Goal: Transaction & Acquisition: Purchase product/service

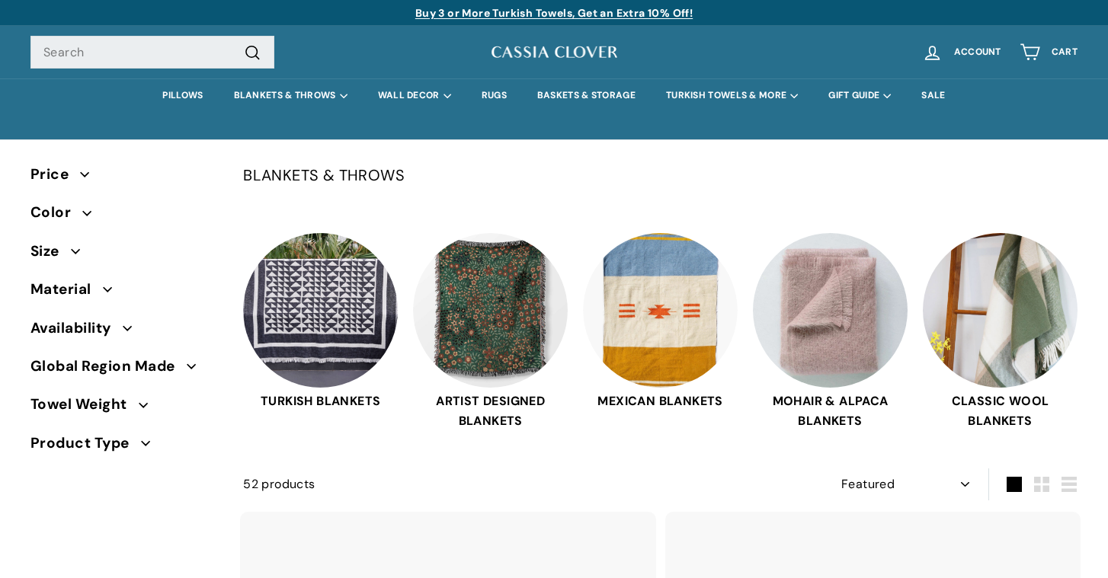
select select "manual"
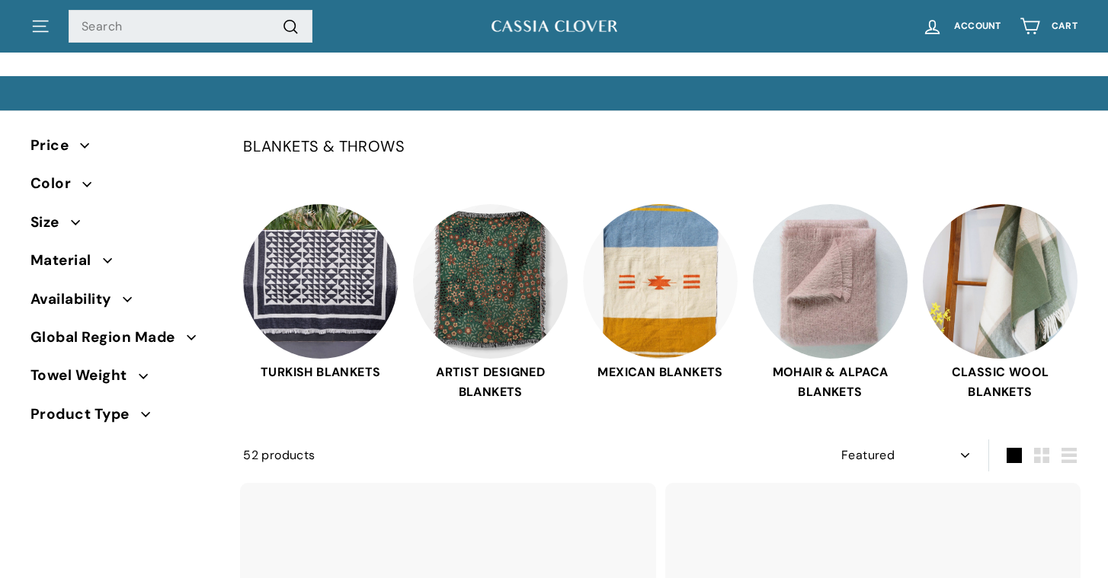
scroll to position [31, 0]
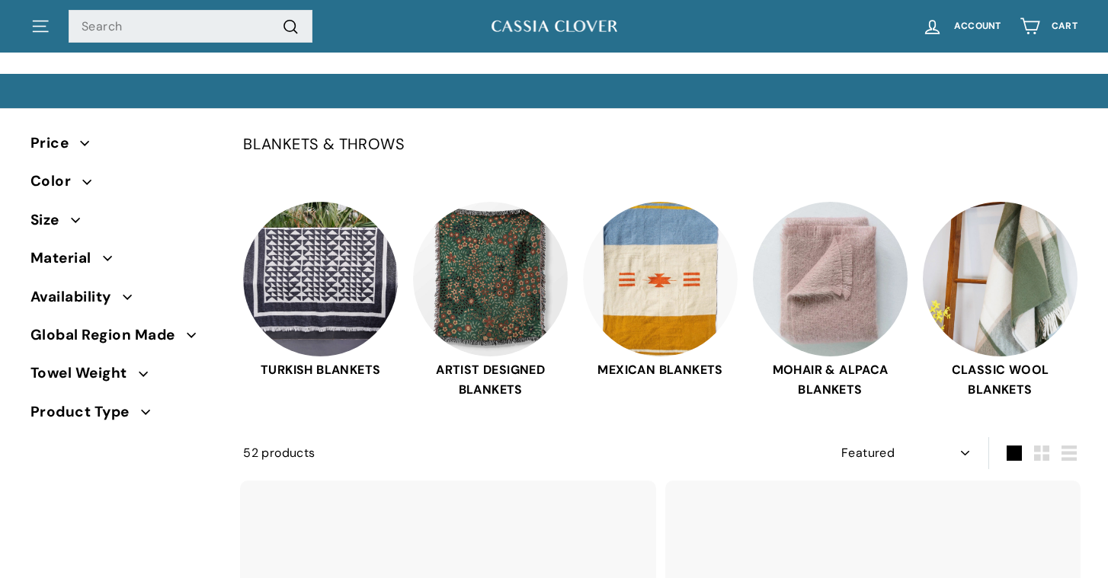
click at [106, 263] on span "Material" at bounding box center [124, 258] width 188 height 23
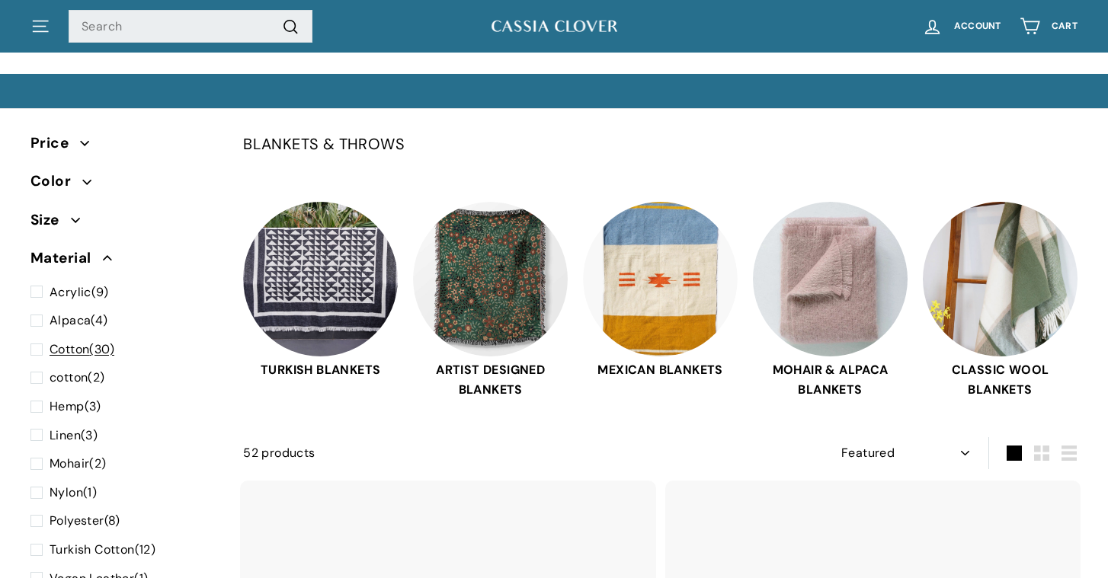
click at [37, 349] on span at bounding box center [39, 350] width 19 height 20
click at [37, 340] on input "Cotton (30)" at bounding box center [35, 340] width 10 height 0
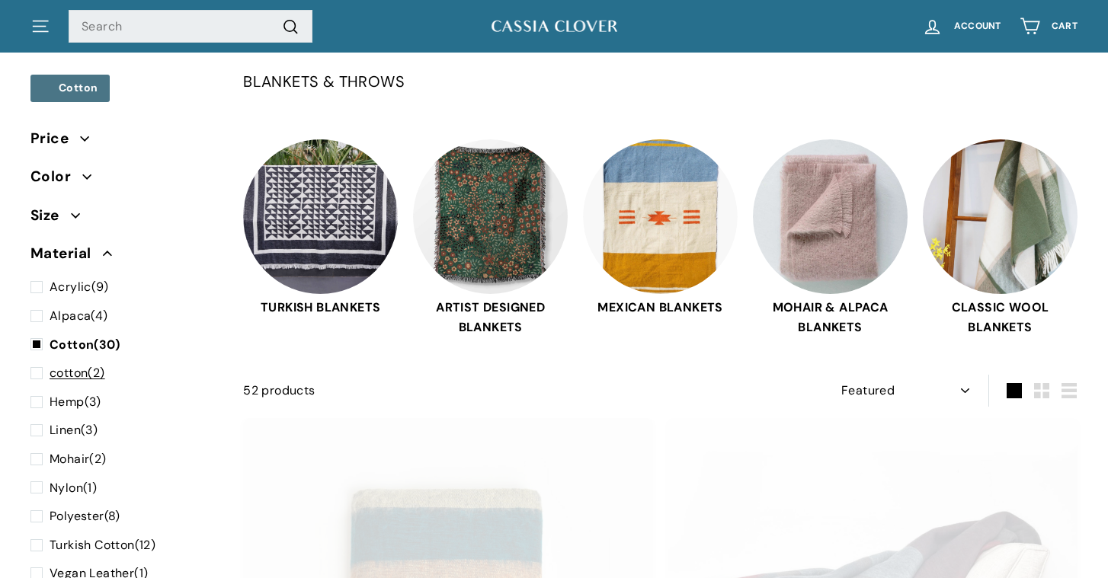
scroll to position [99, 0]
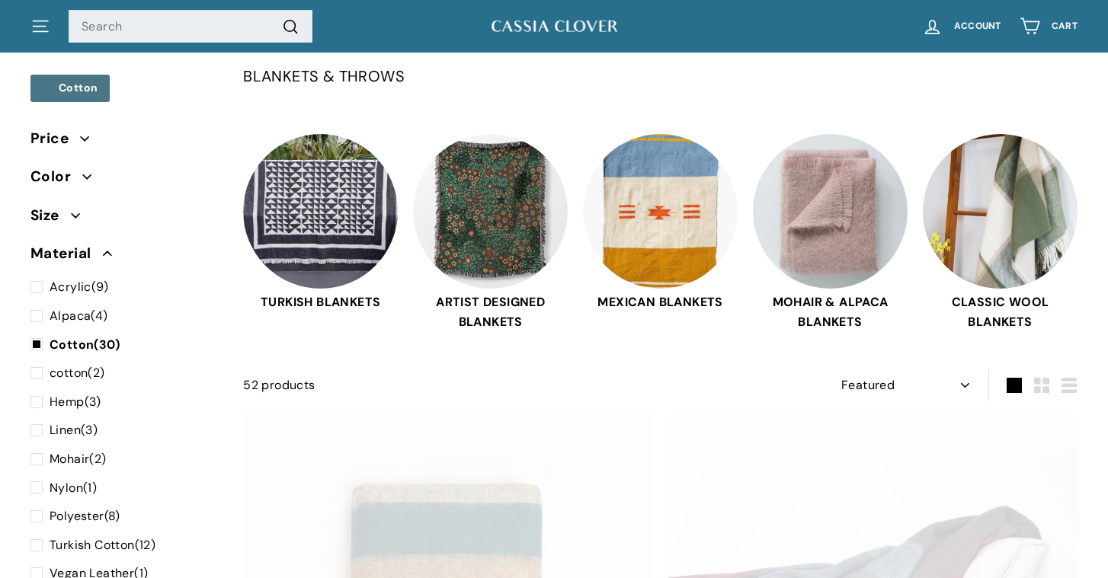
select select "manual"
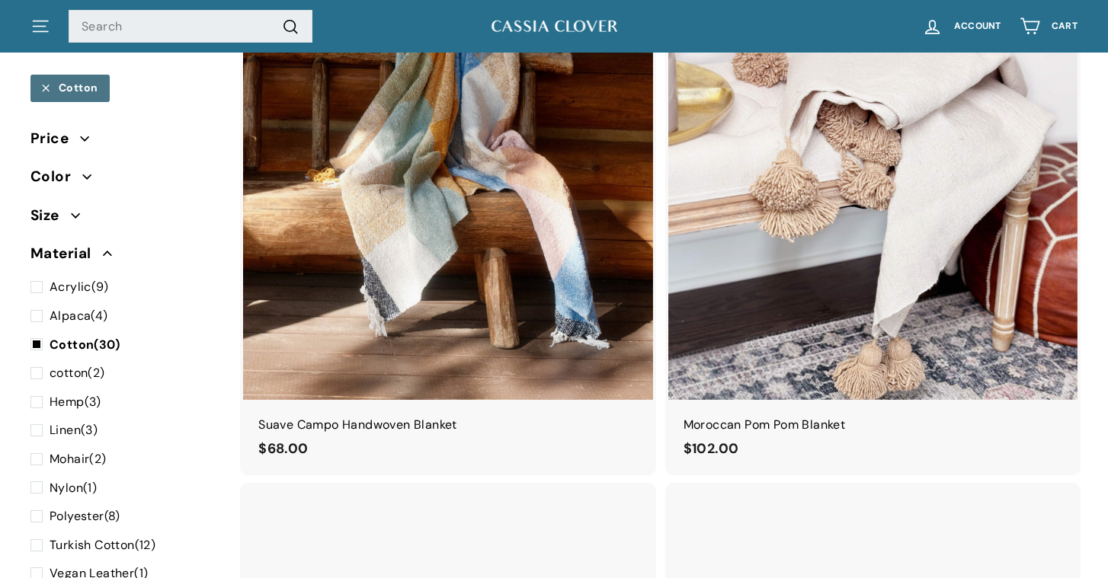
scroll to position [3226, 0]
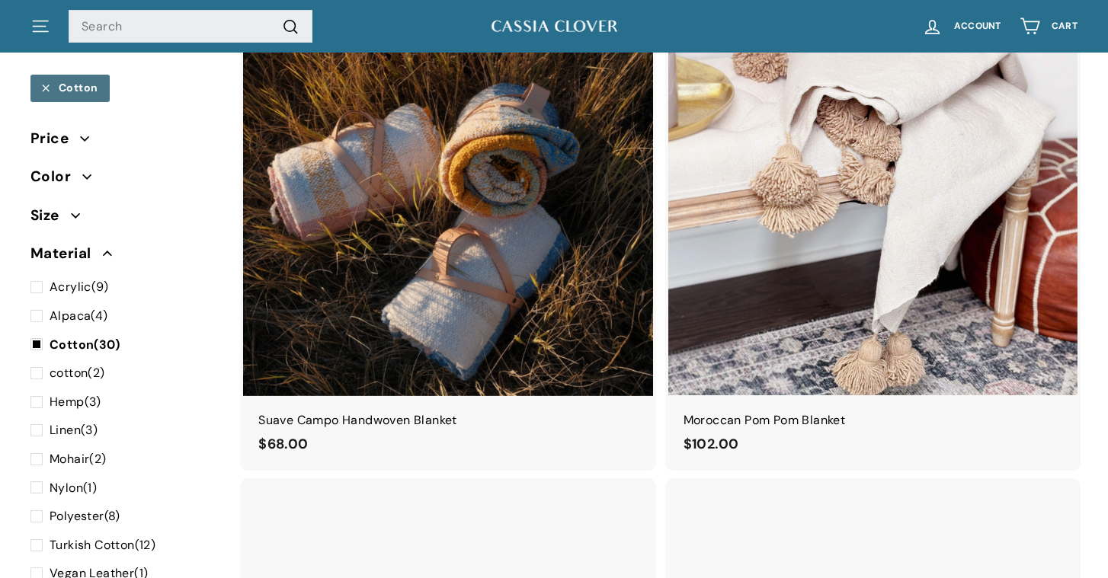
click at [405, 238] on img at bounding box center [447, 190] width 409 height 409
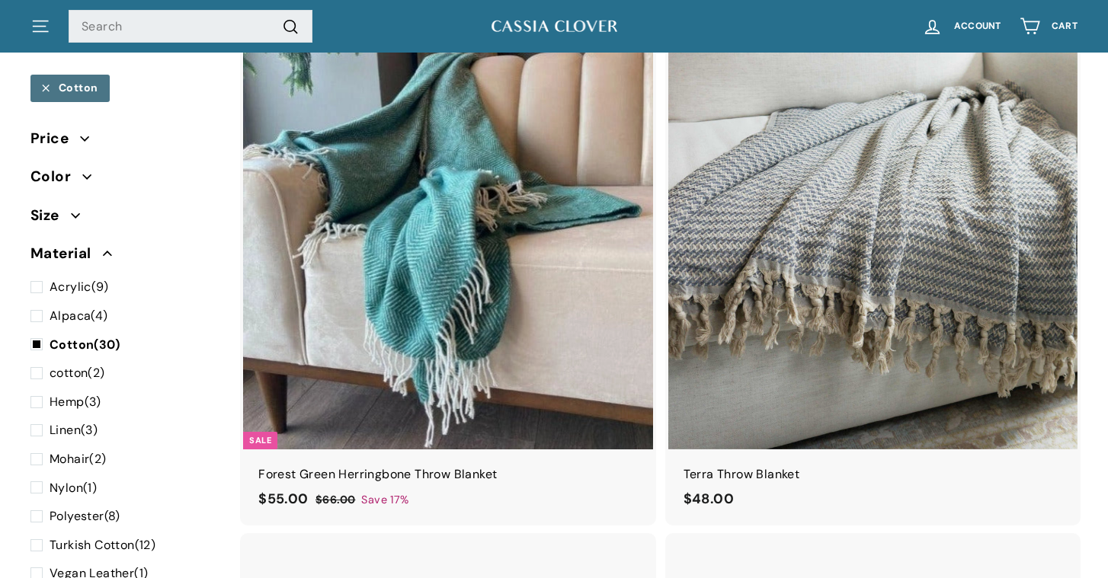
scroll to position [6132, 0]
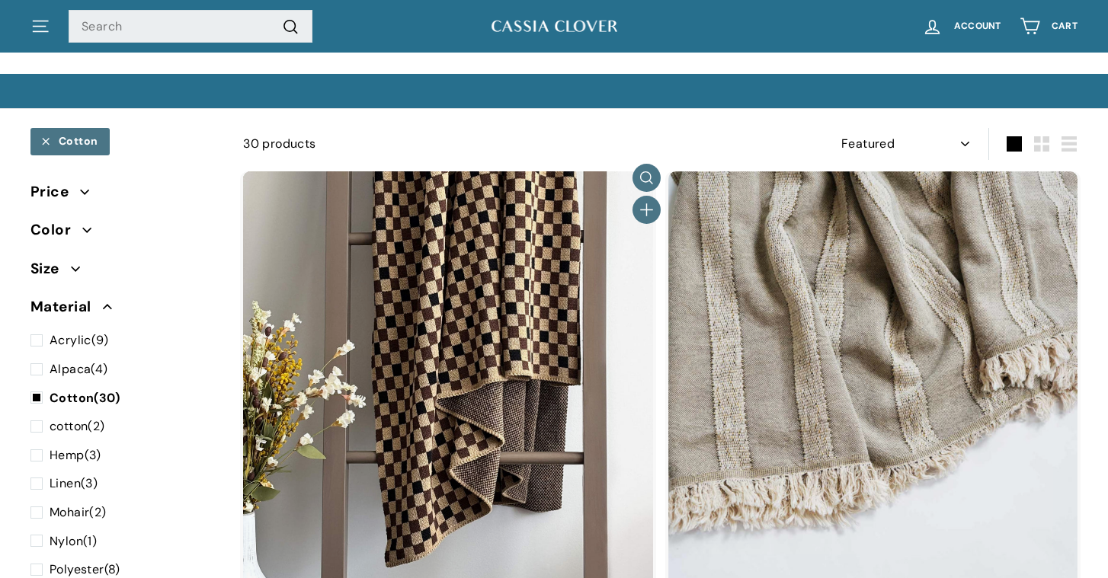
select select "manual"
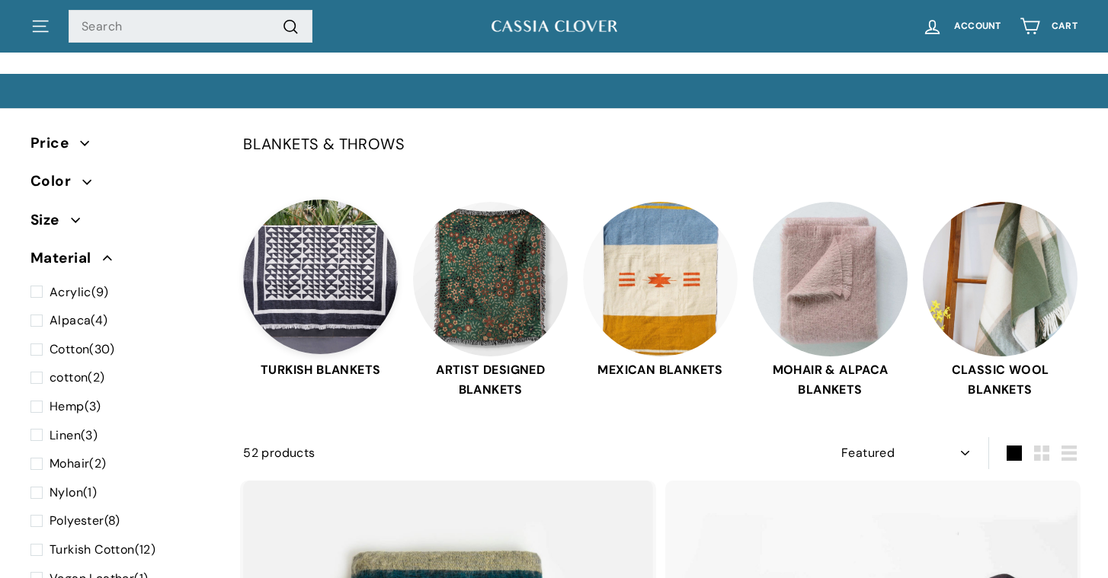
scroll to position [99, 0]
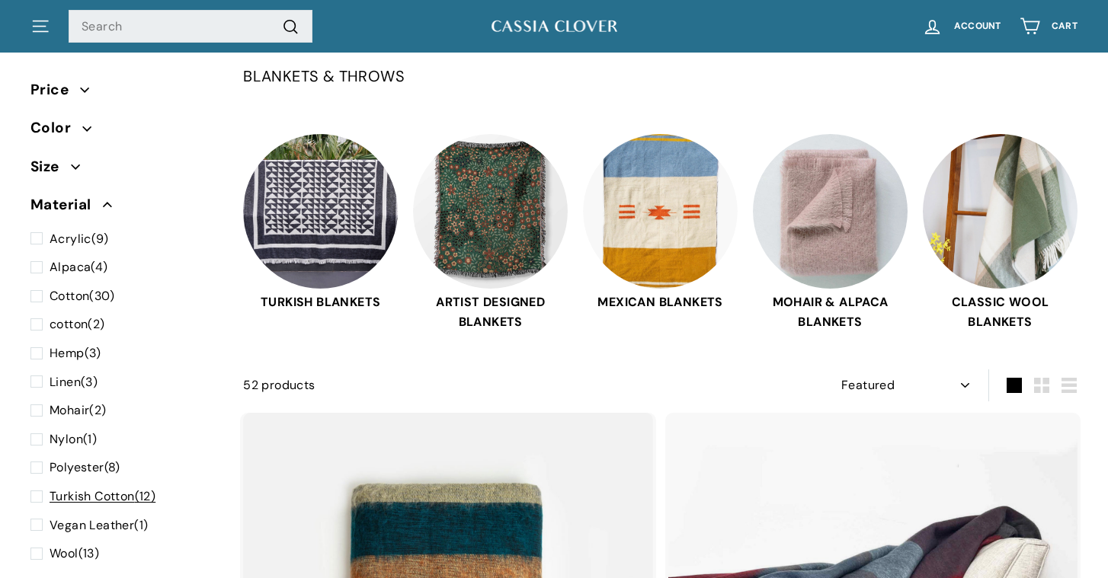
click at [37, 493] on span at bounding box center [39, 497] width 19 height 20
click at [37, 487] on input "Turkish Cotton (12)" at bounding box center [35, 487] width 10 height 0
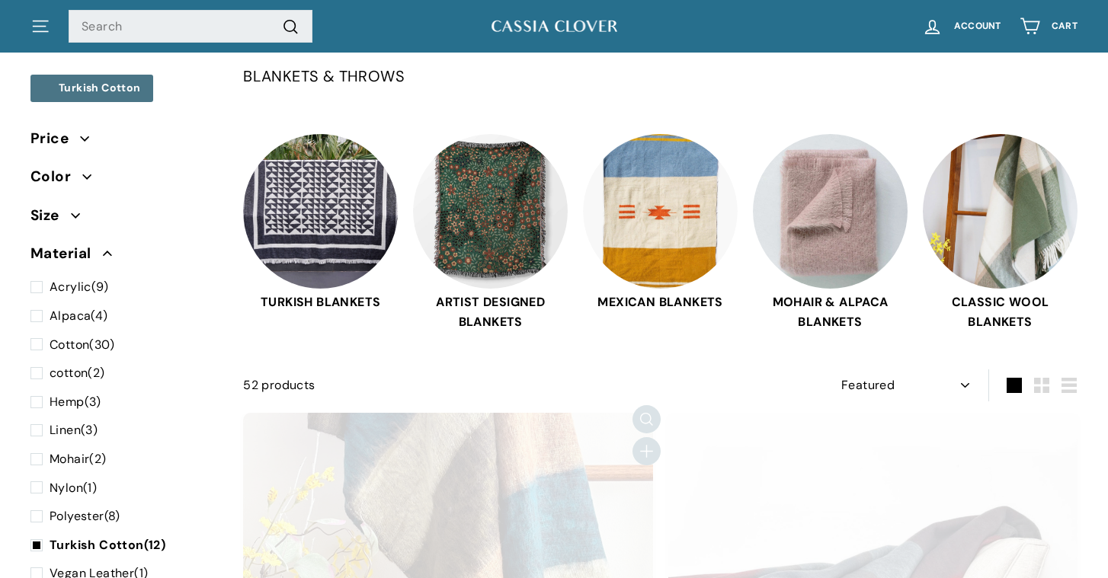
select select "manual"
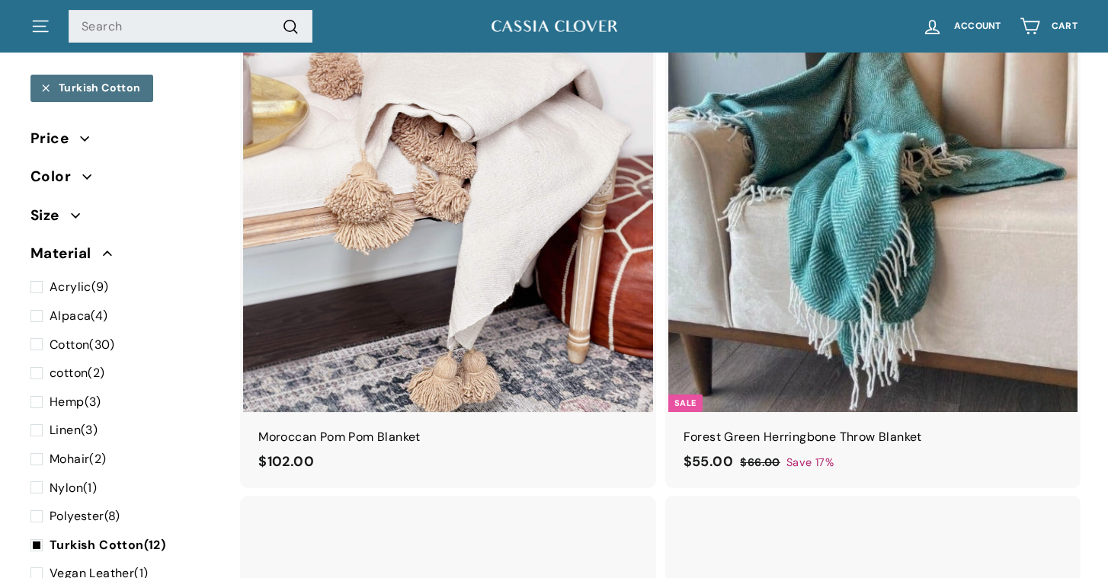
scroll to position [2224, 0]
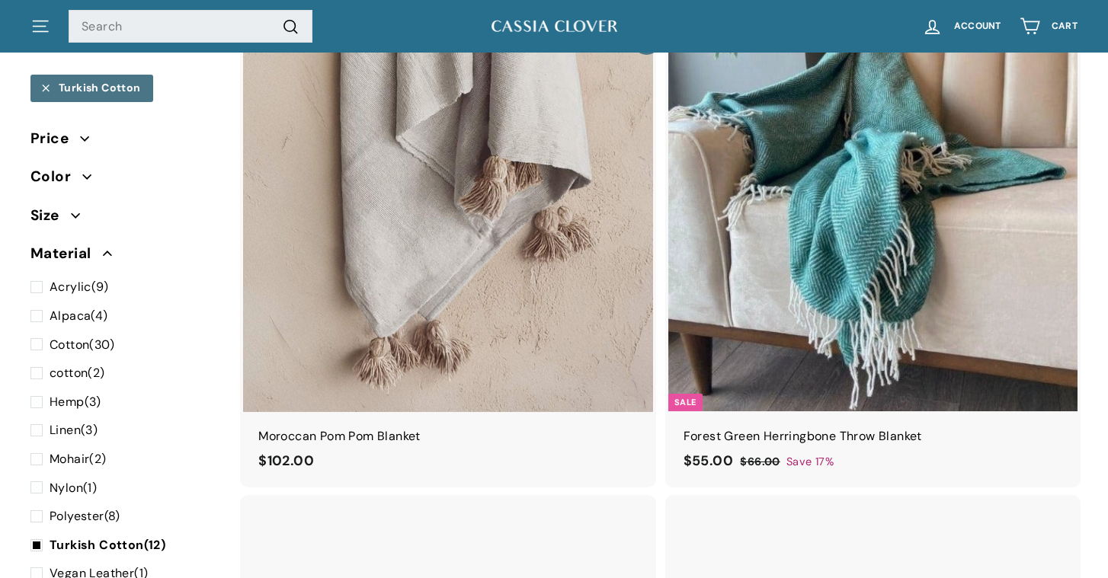
click at [406, 268] on img at bounding box center [447, 206] width 409 height 409
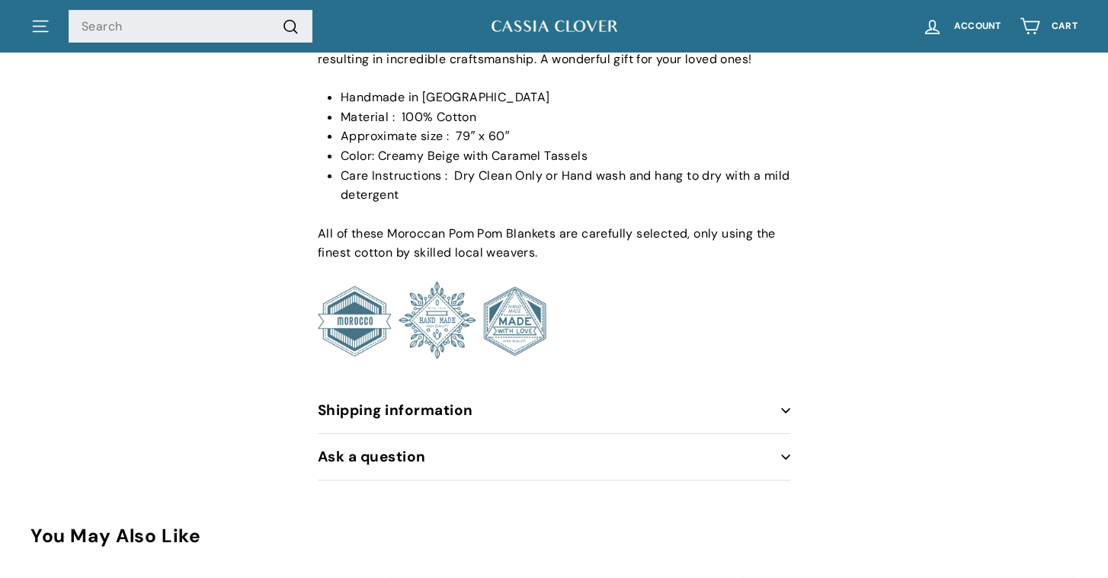
scroll to position [809, 0]
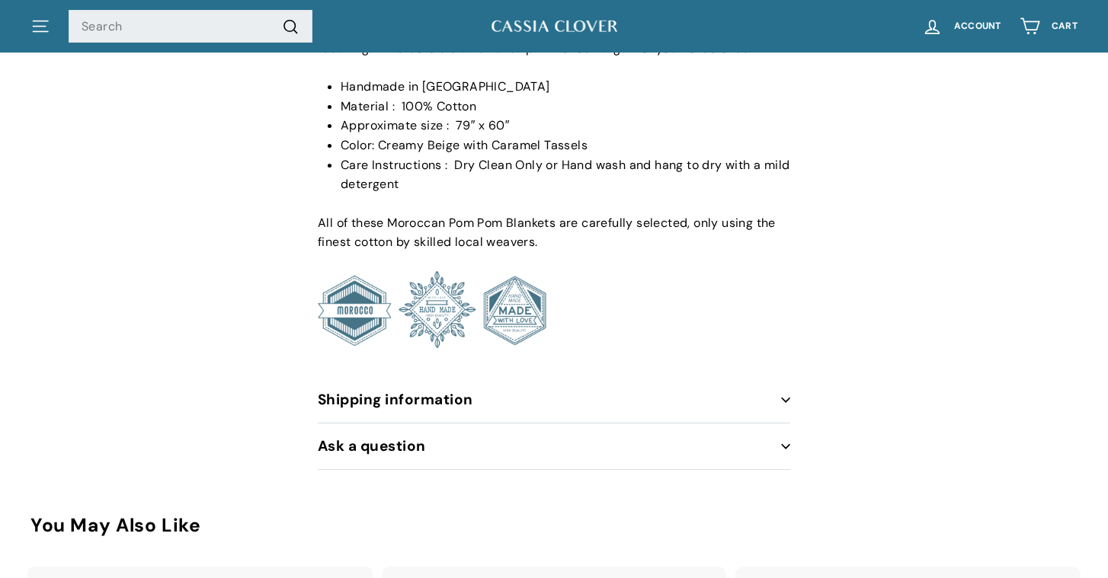
click at [418, 393] on button "Shipping information" at bounding box center [554, 400] width 473 height 46
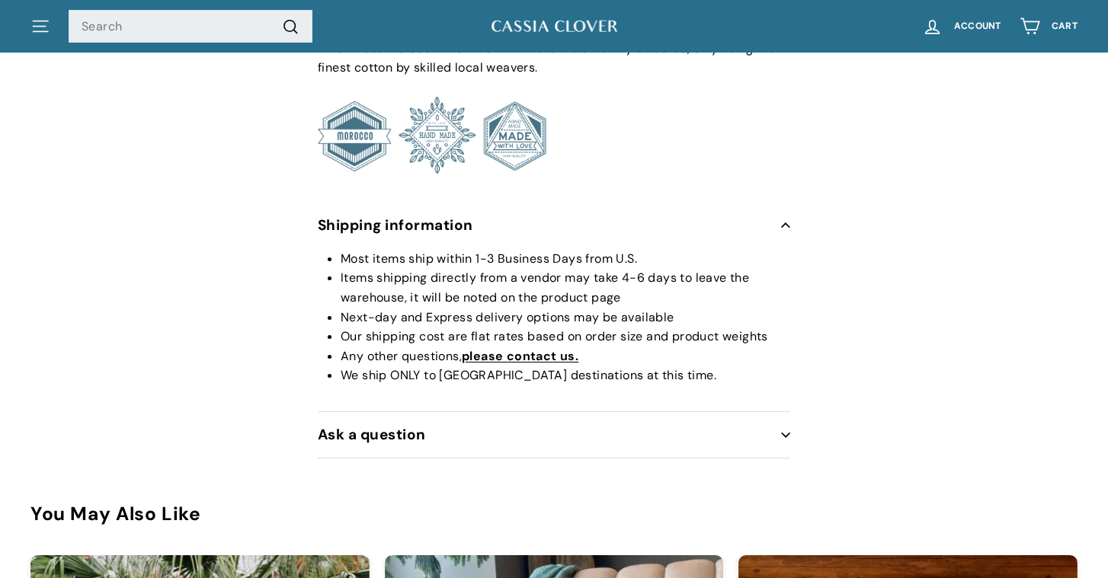
scroll to position [986, 0]
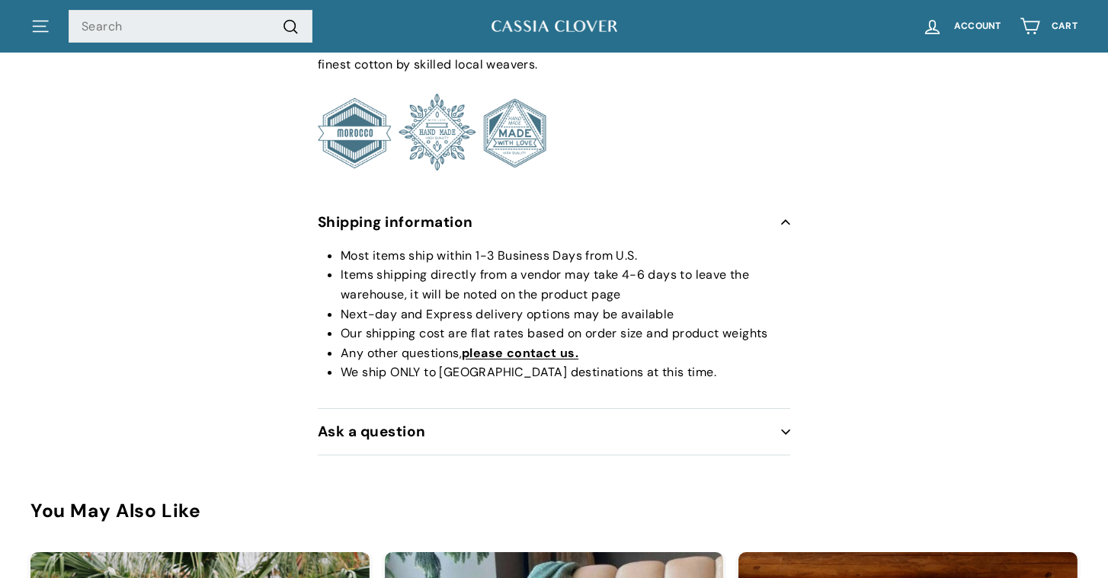
click at [437, 426] on button "Ask a question" at bounding box center [554, 432] width 473 height 46
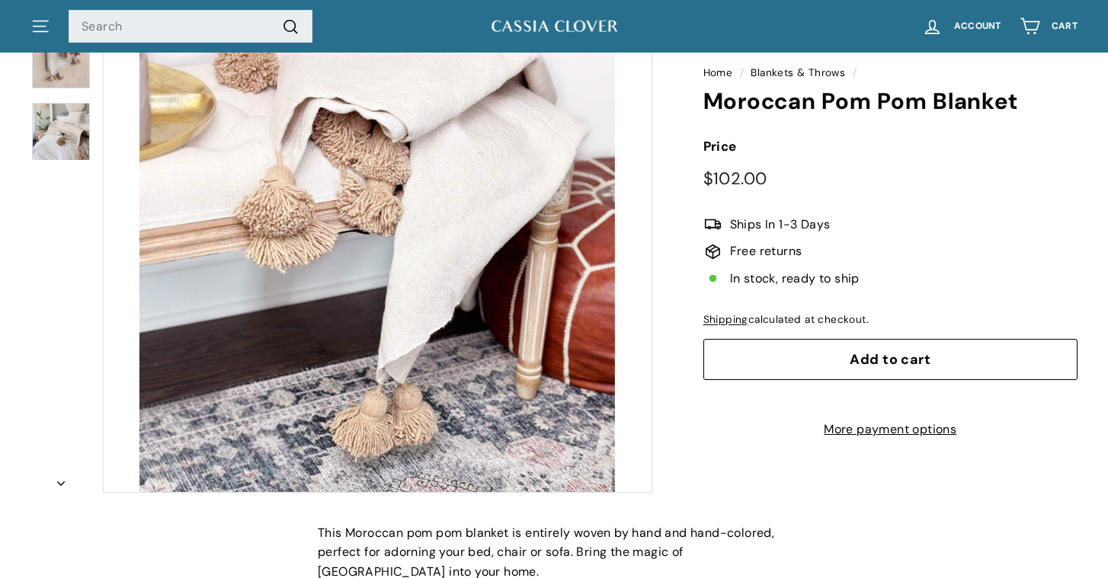
scroll to position [198, 0]
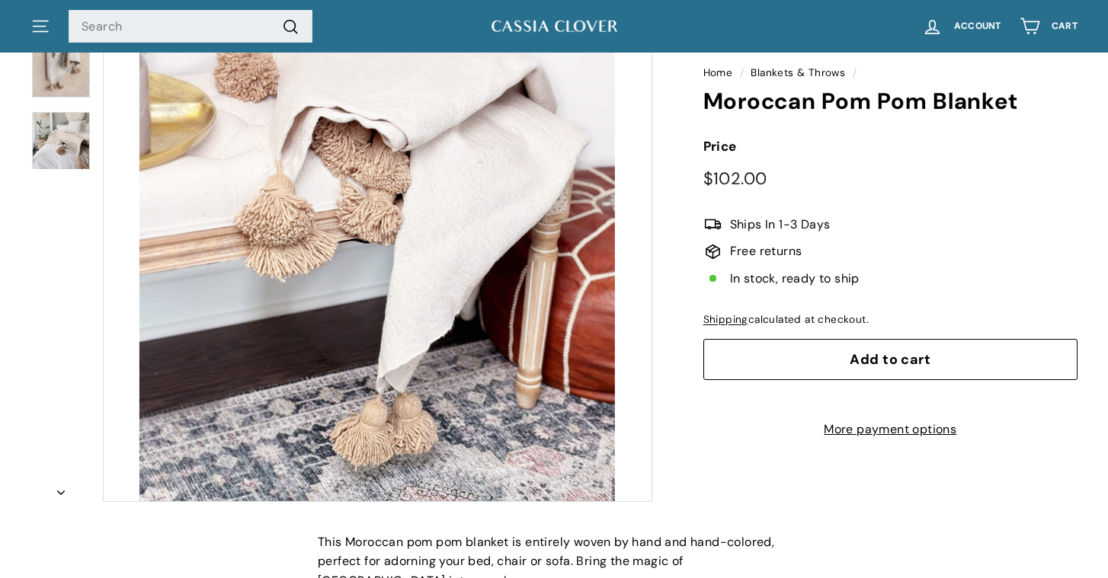
click at [792, 350] on button "Add to cart" at bounding box center [890, 359] width 374 height 41
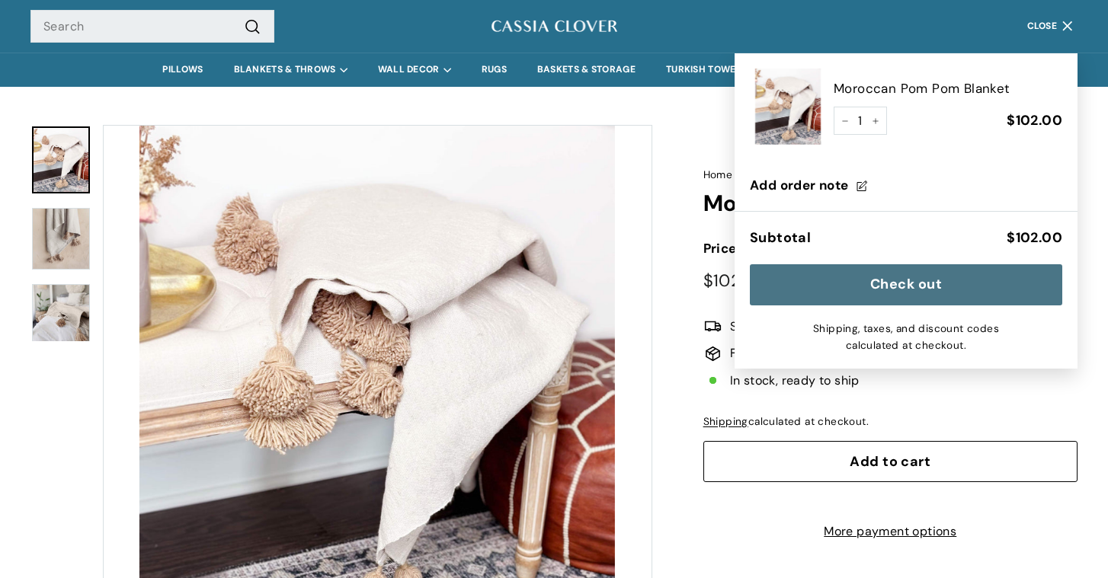
scroll to position [0, 0]
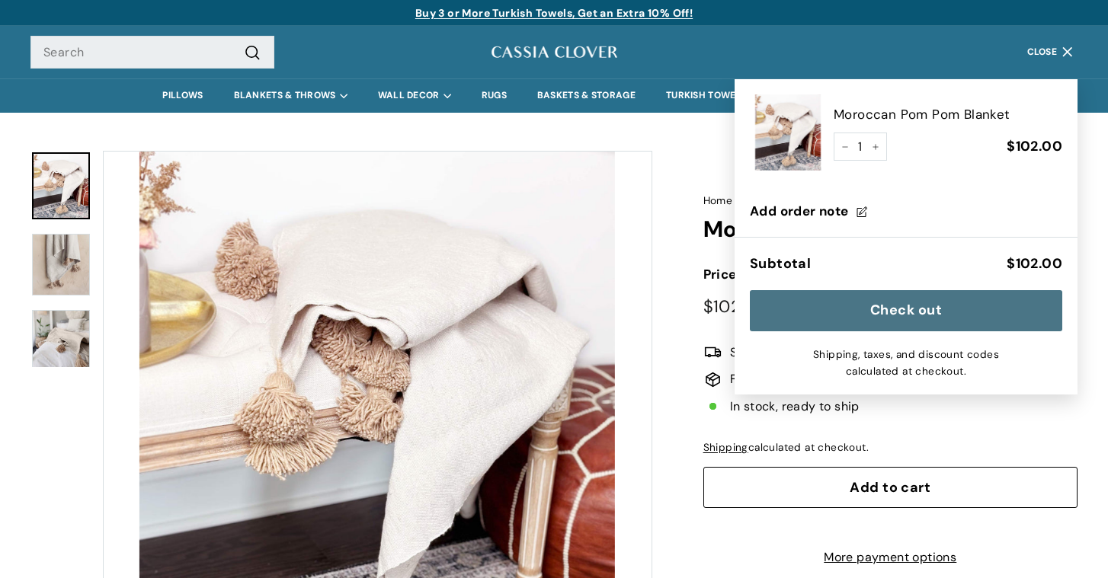
click at [53, 271] on img at bounding box center [61, 265] width 58 height 62
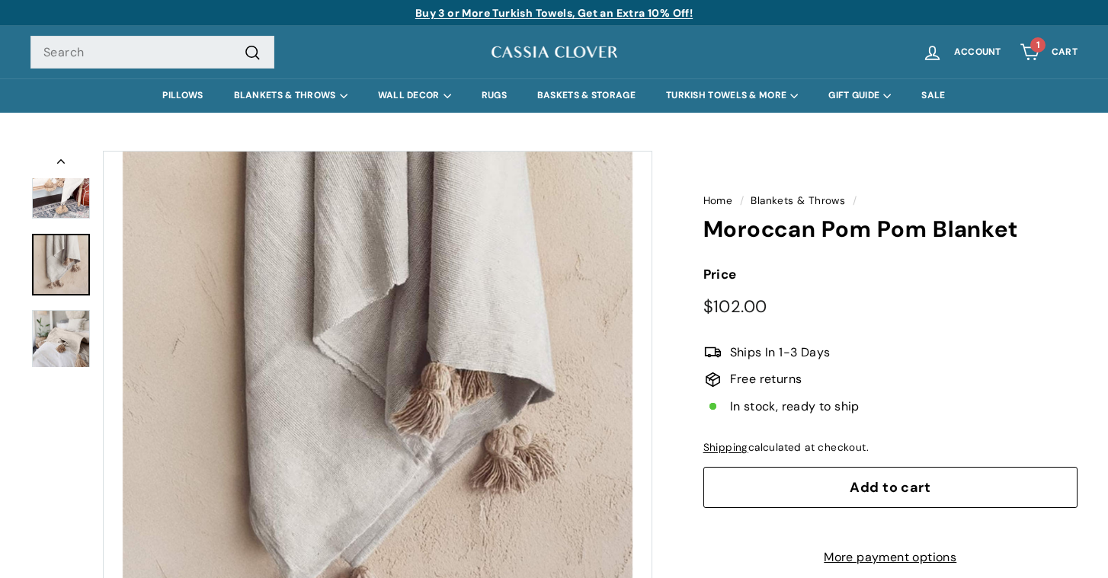
click at [62, 331] on img at bounding box center [61, 338] width 58 height 57
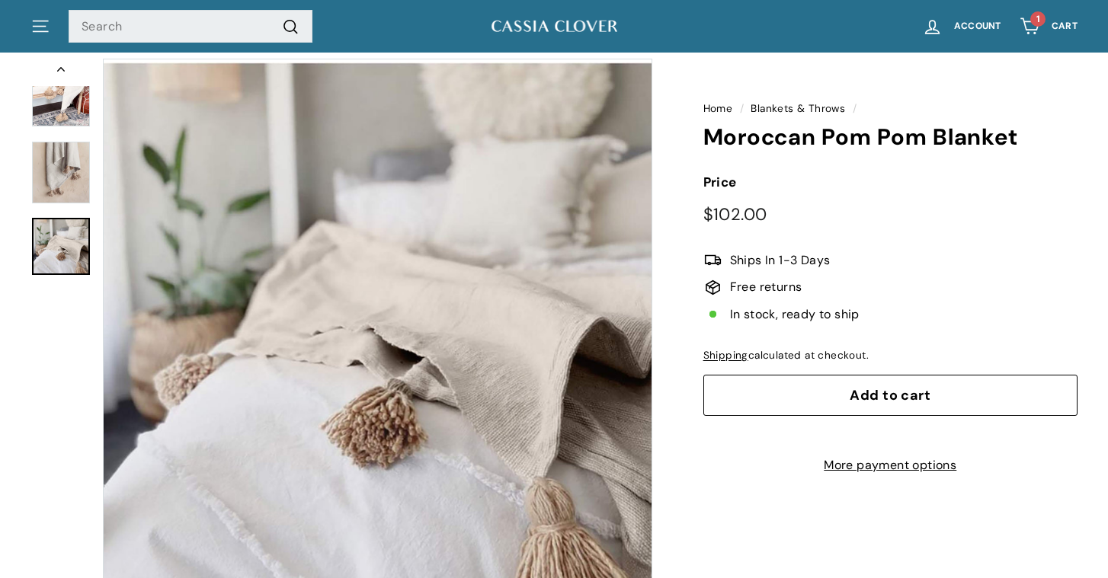
scroll to position [95, 0]
